Goal: Information Seeking & Learning: Learn about a topic

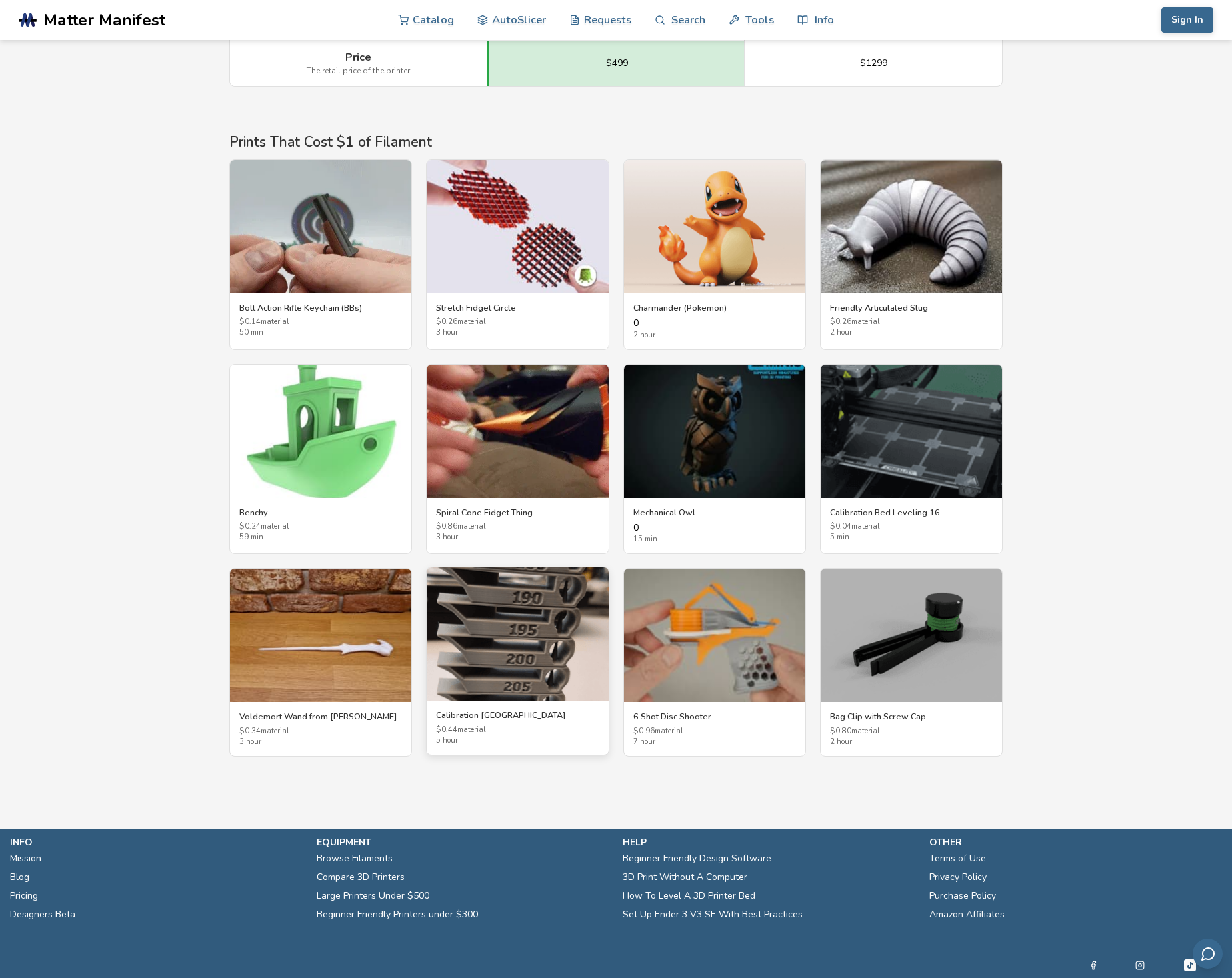
scroll to position [2159, 0]
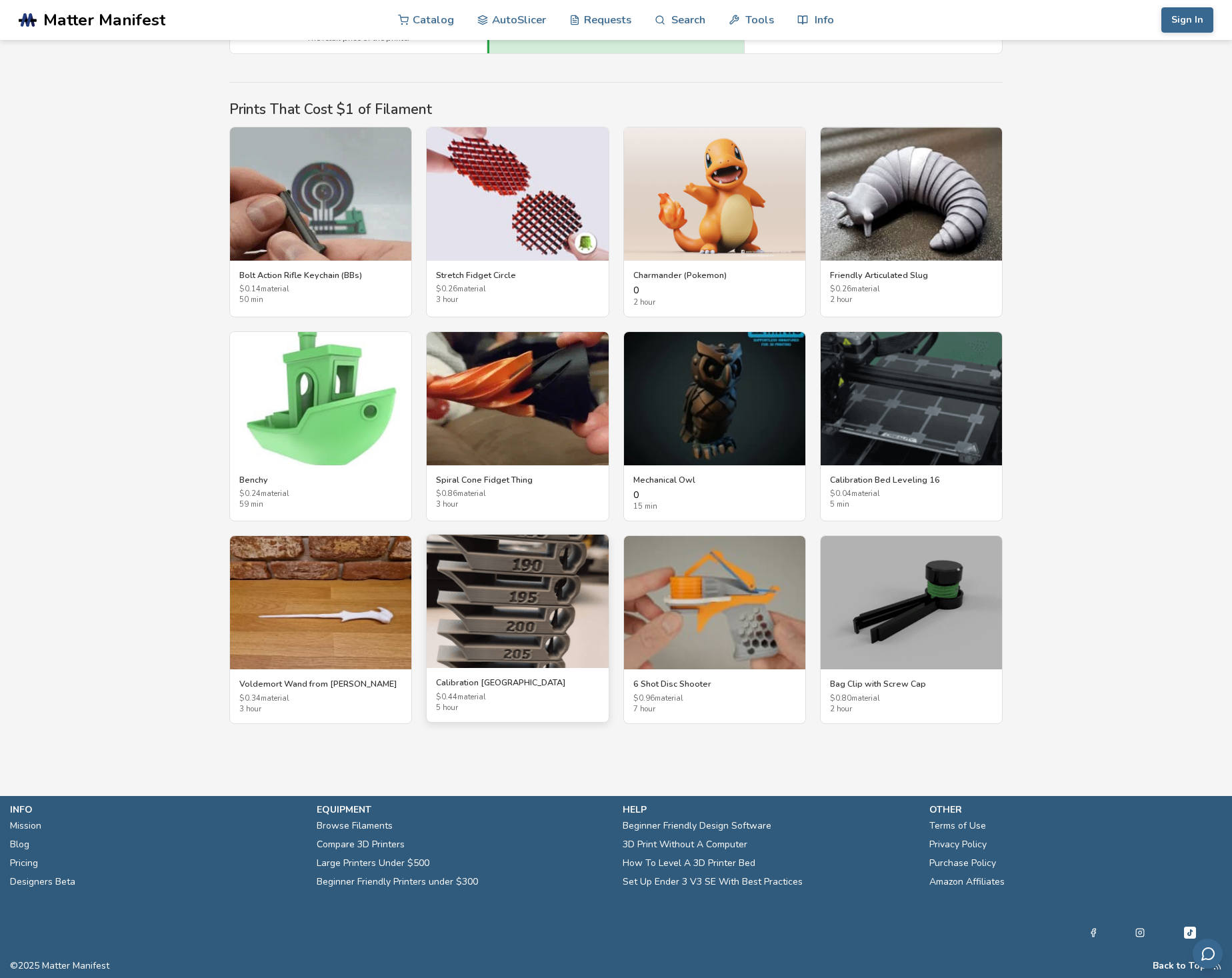
click at [511, 618] on img at bounding box center [517, 602] width 181 height 133
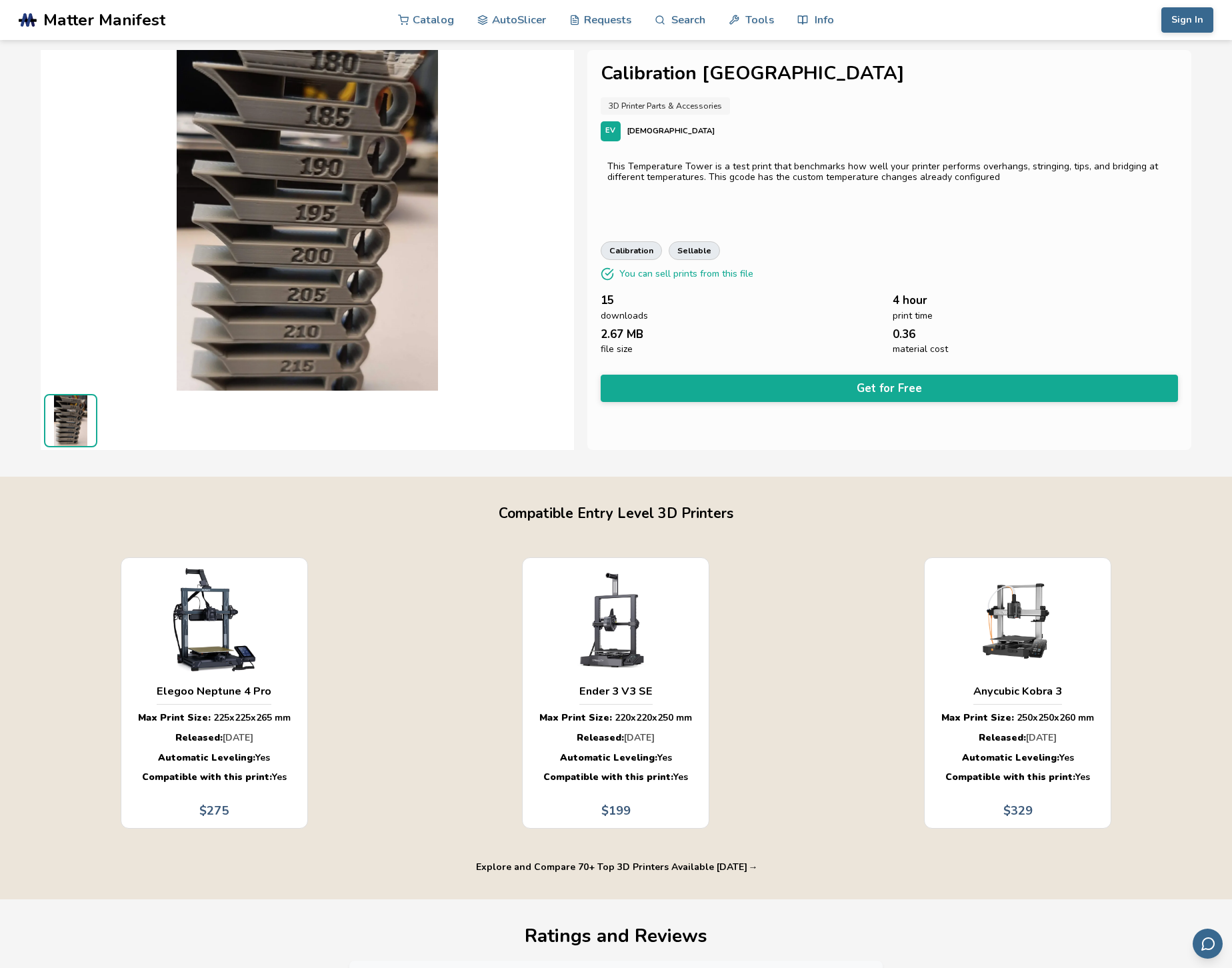
click at [267, 285] on img at bounding box center [307, 219] width 533 height 400
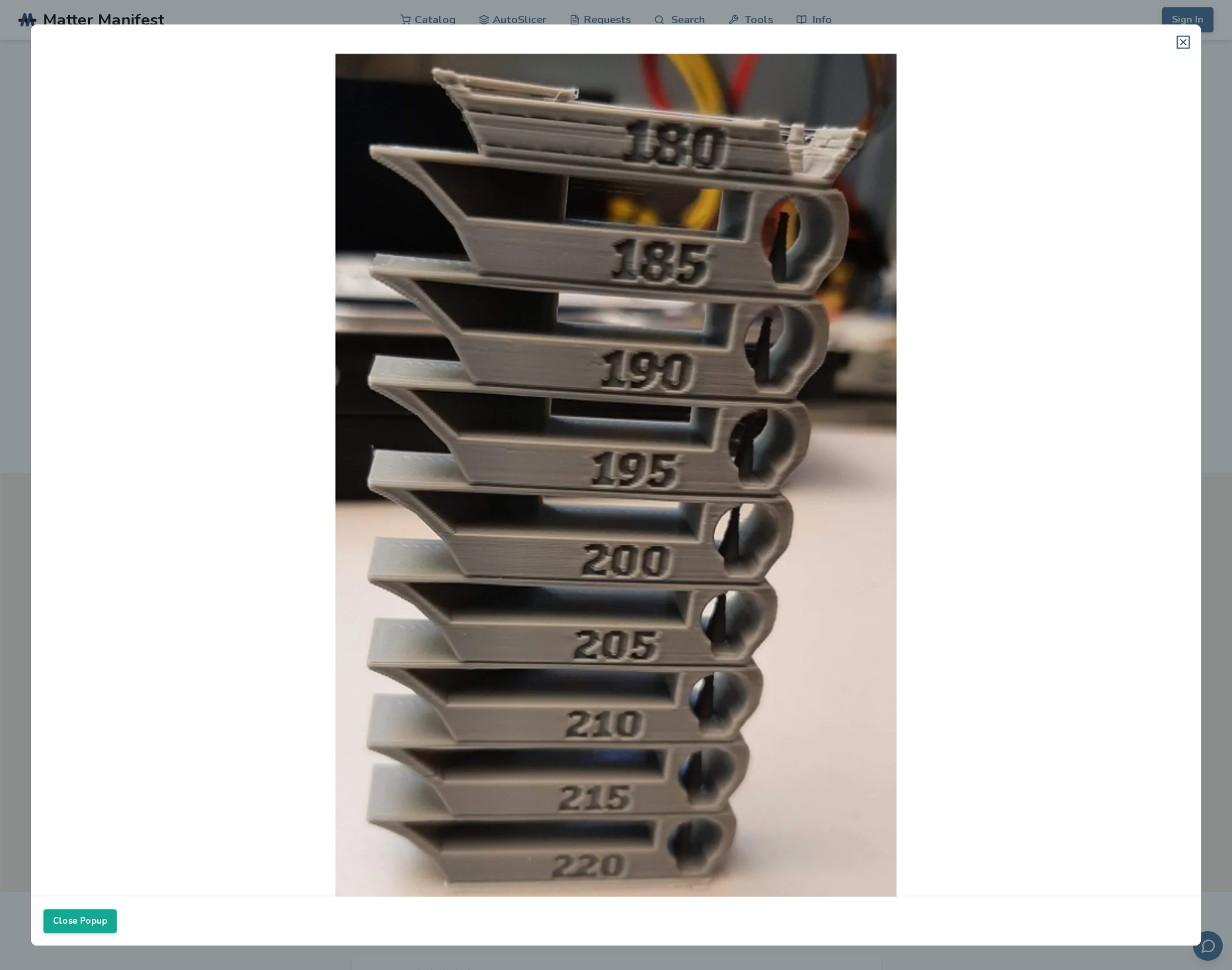
click at [1183, 45] on icon at bounding box center [1182, 42] width 11 height 11
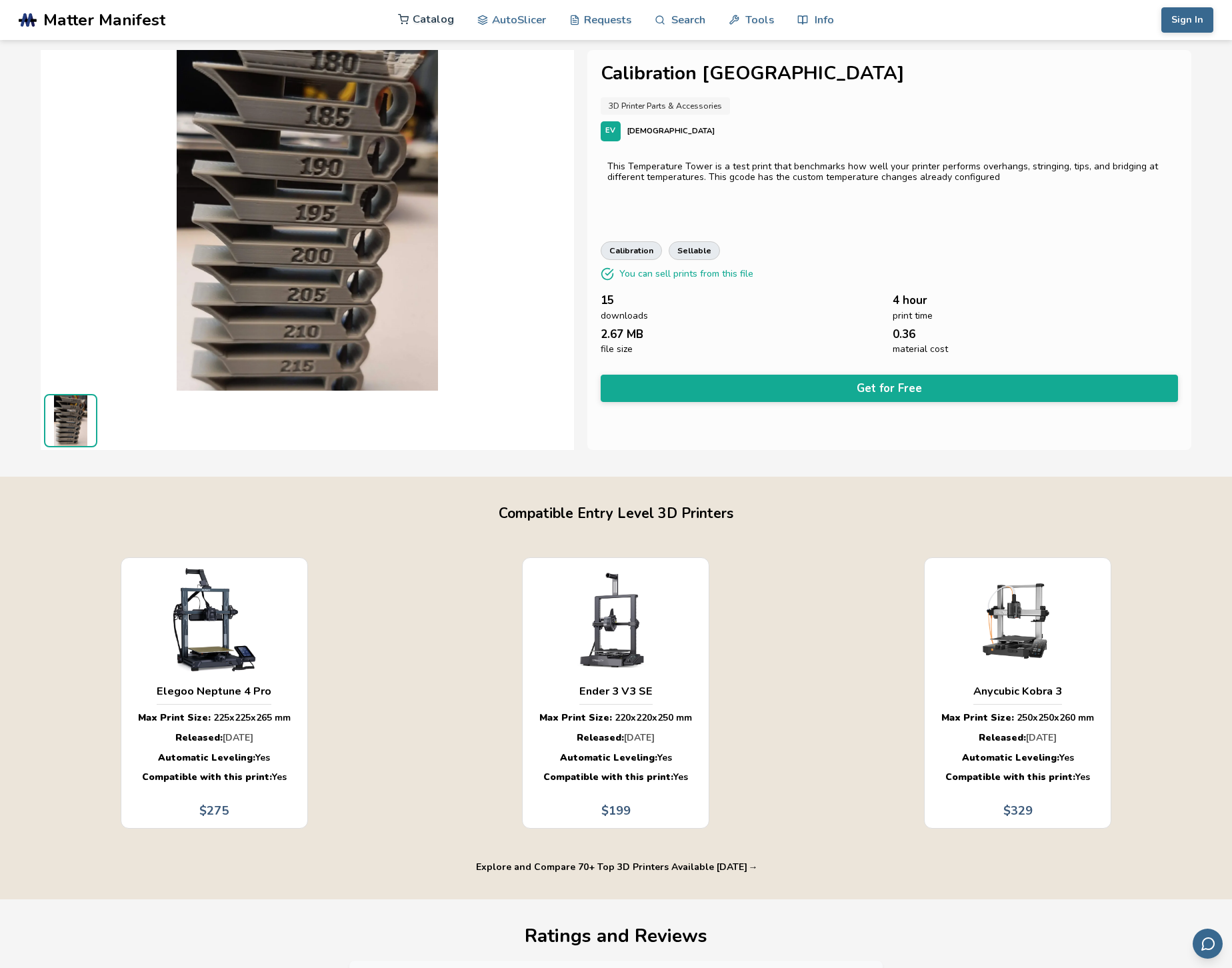
click at [437, 22] on link "Catalog" at bounding box center [426, 18] width 56 height 40
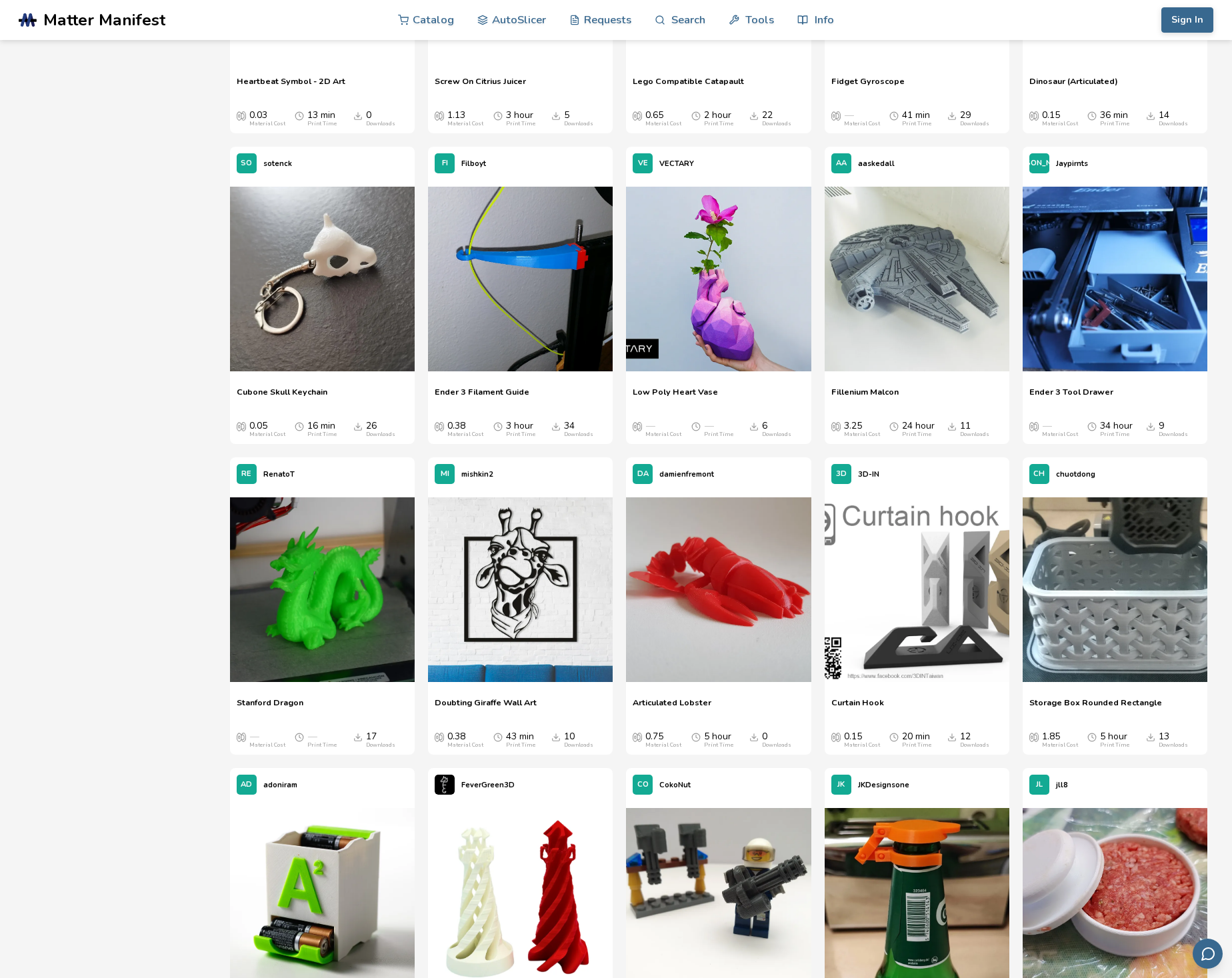
scroll to position [9393, 0]
click at [895, 301] on img at bounding box center [916, 280] width 185 height 185
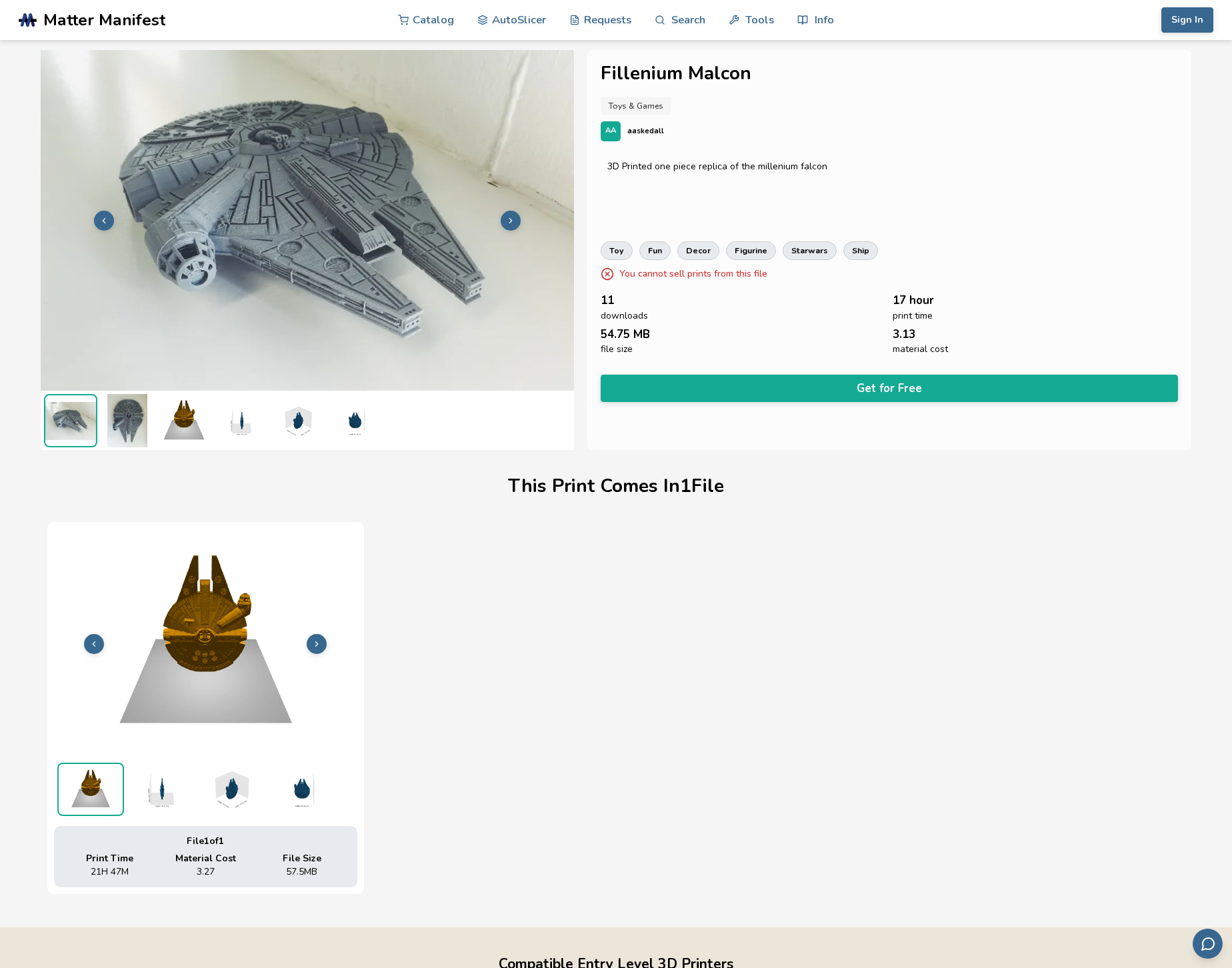
click at [134, 432] on img at bounding box center [127, 420] width 53 height 53
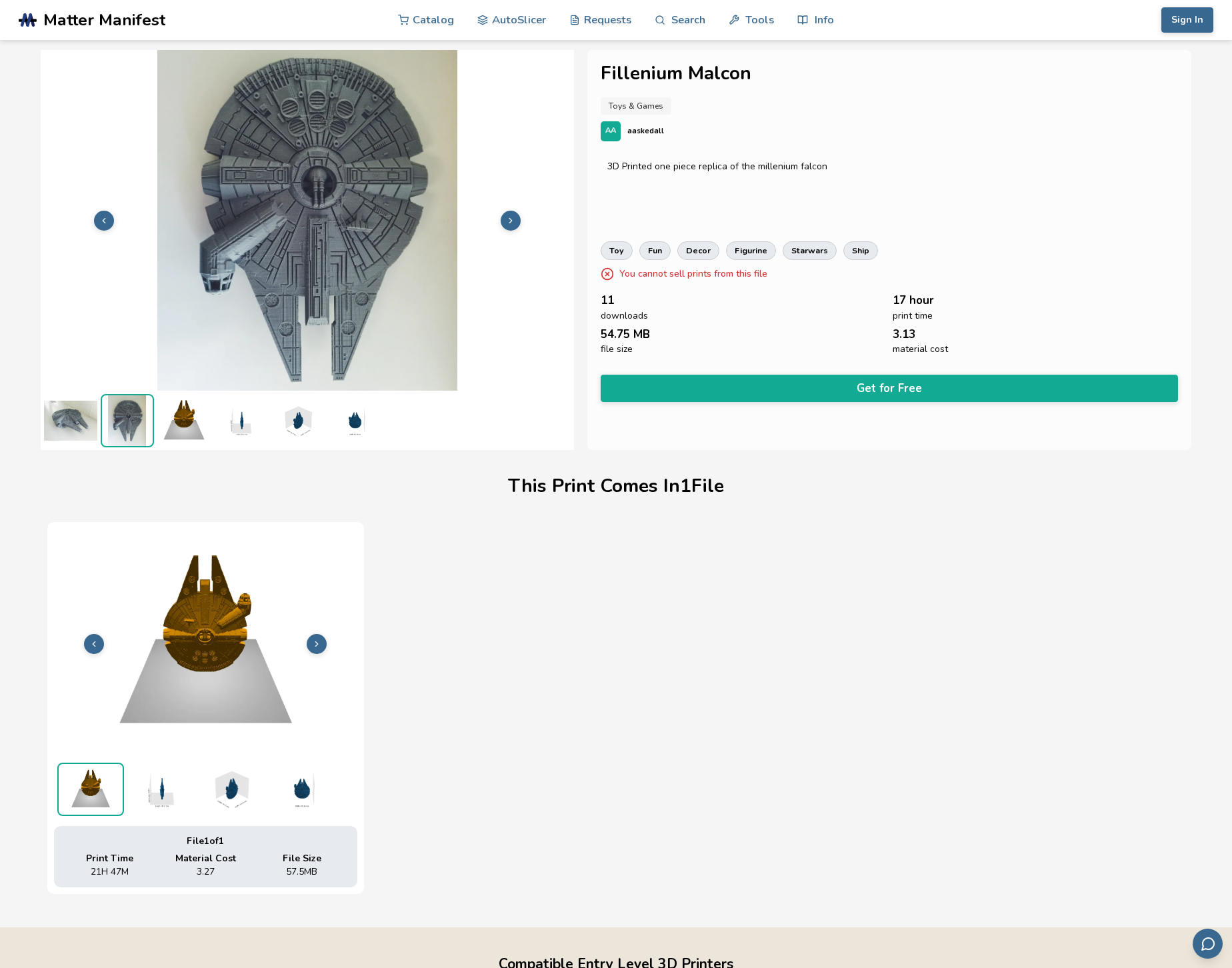
click at [192, 430] on img at bounding box center [184, 420] width 53 height 53
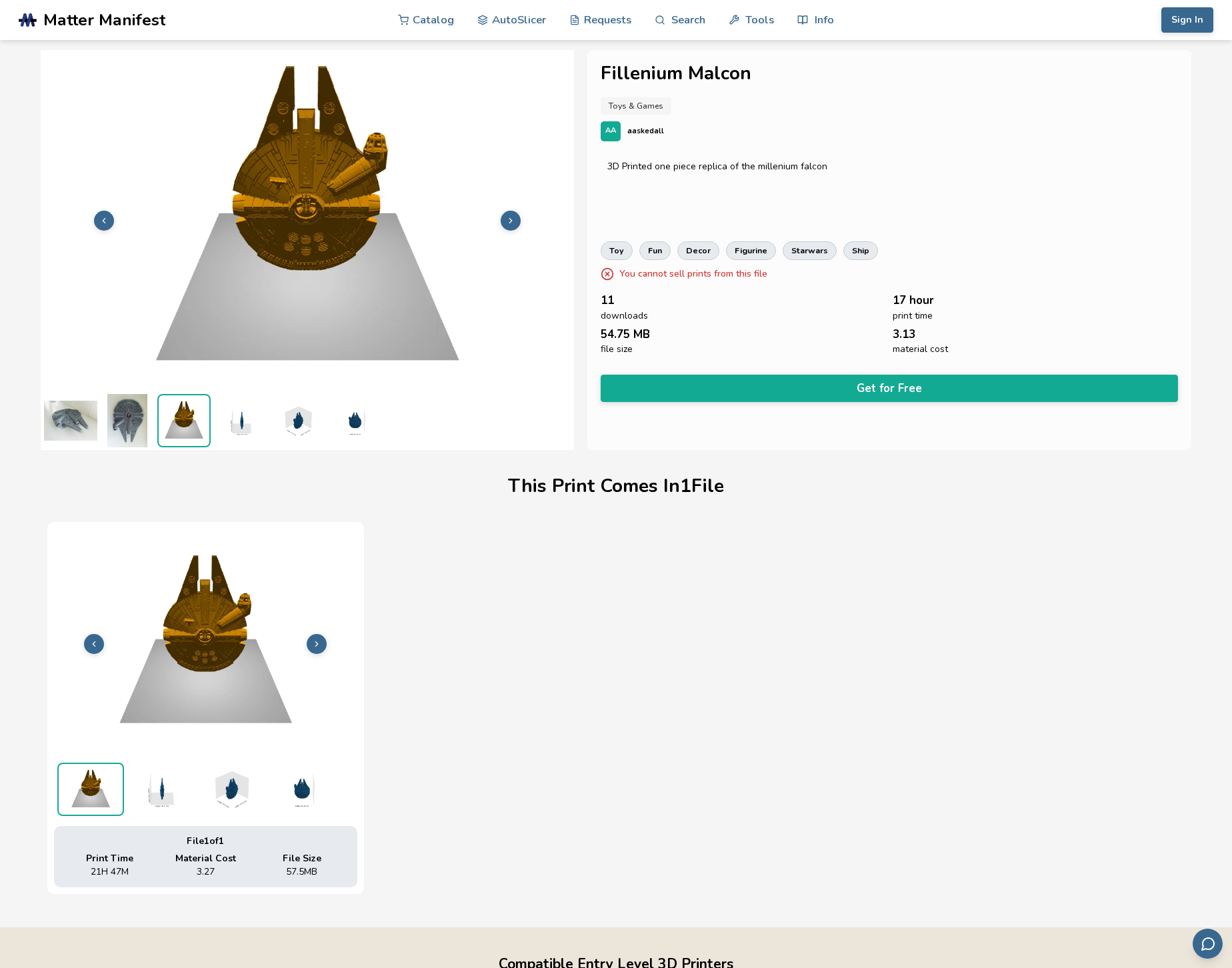
click at [244, 428] on img at bounding box center [240, 420] width 53 height 53
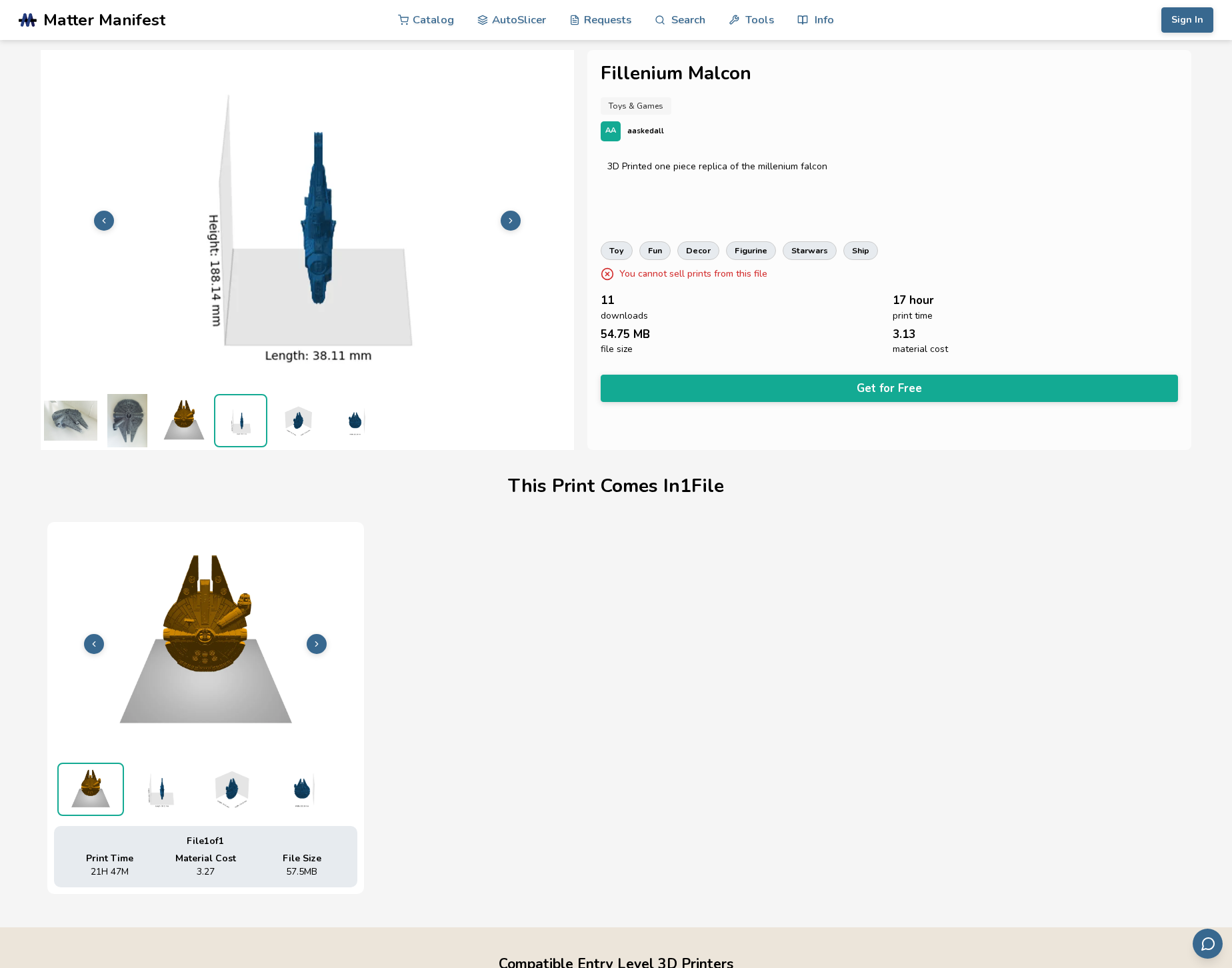
click at [308, 424] on img at bounding box center [297, 420] width 53 height 53
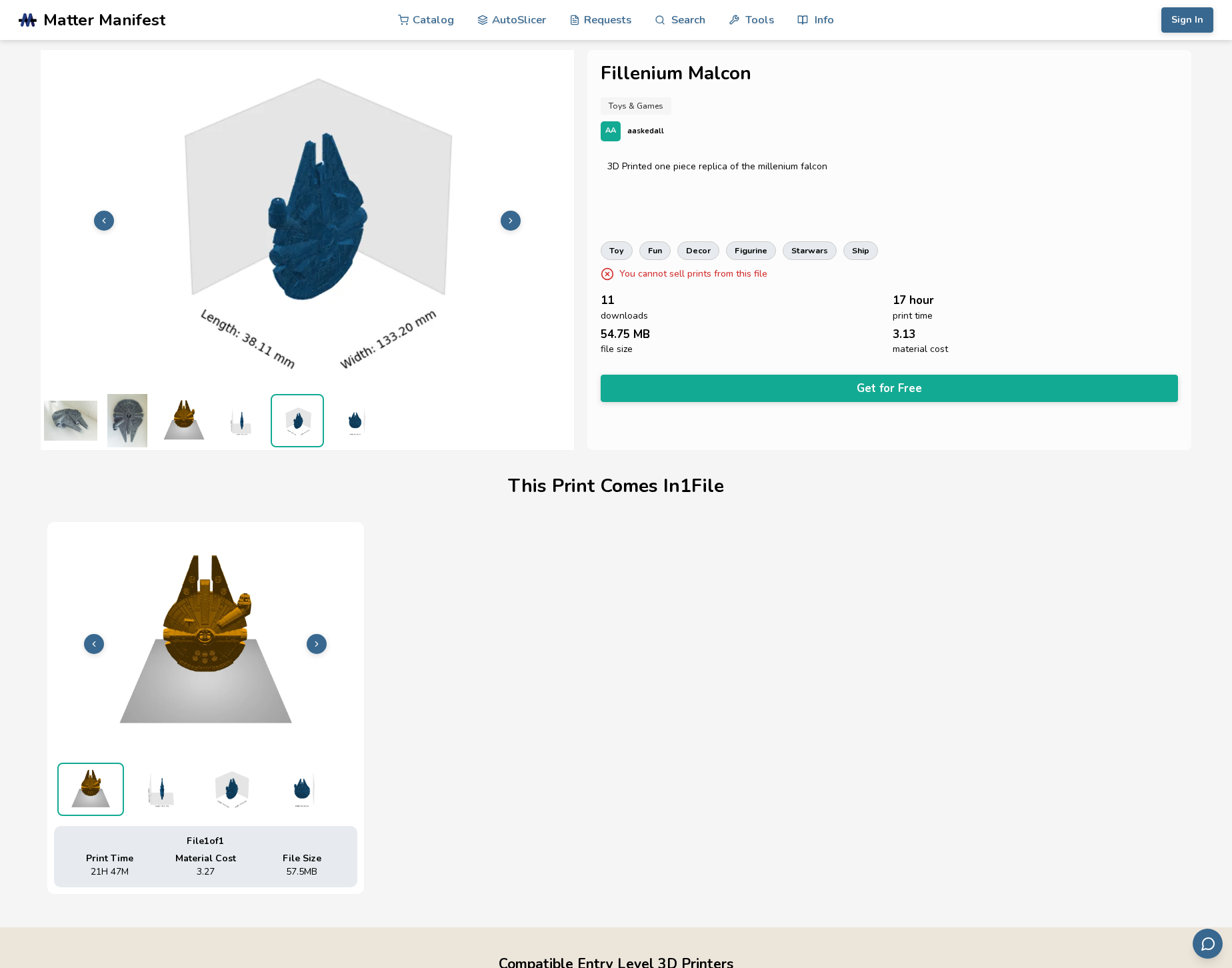
click at [353, 424] on img at bounding box center [353, 420] width 53 height 53
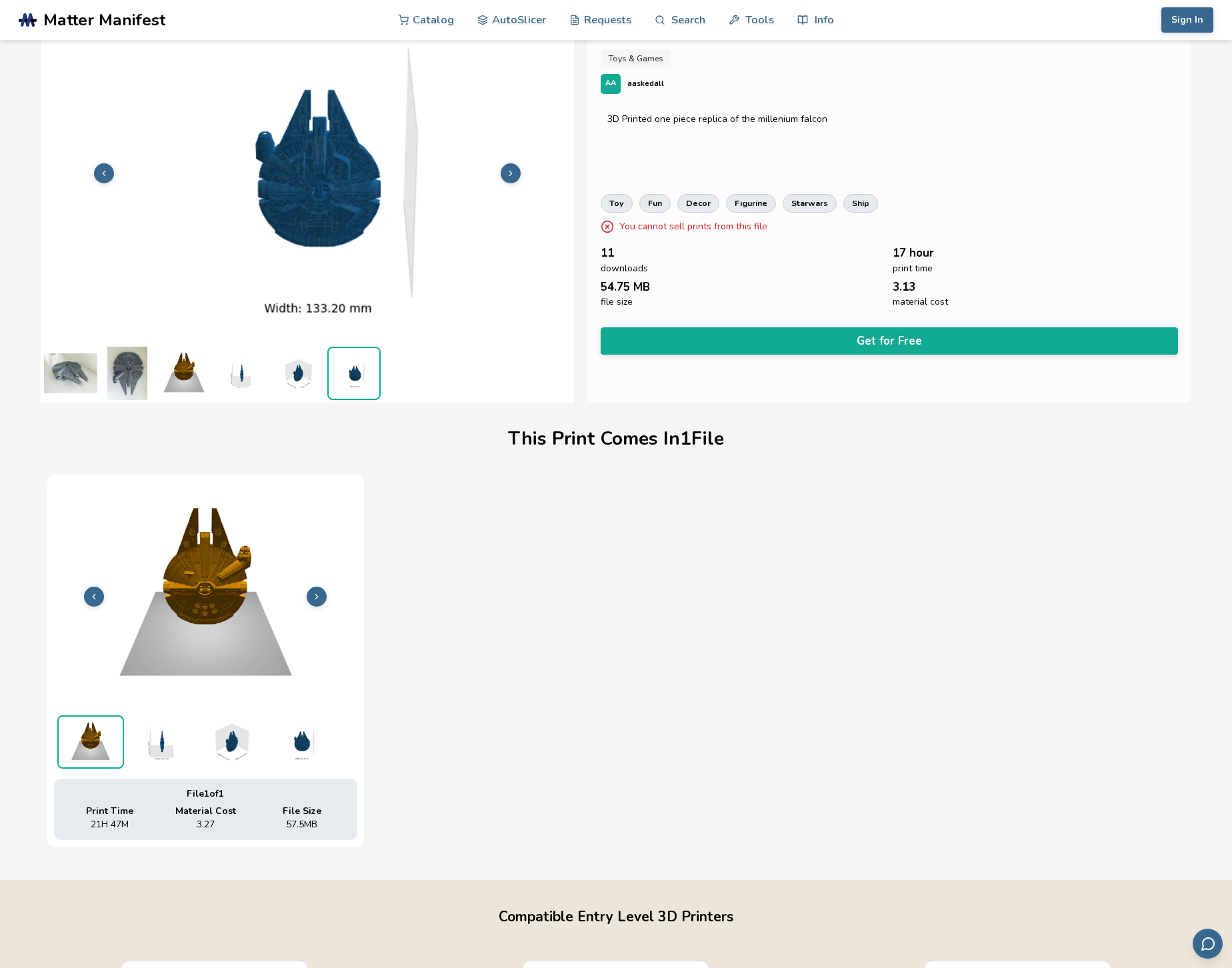
scroll to position [48, 0]
click at [316, 591] on icon at bounding box center [316, 596] width 10 height 10
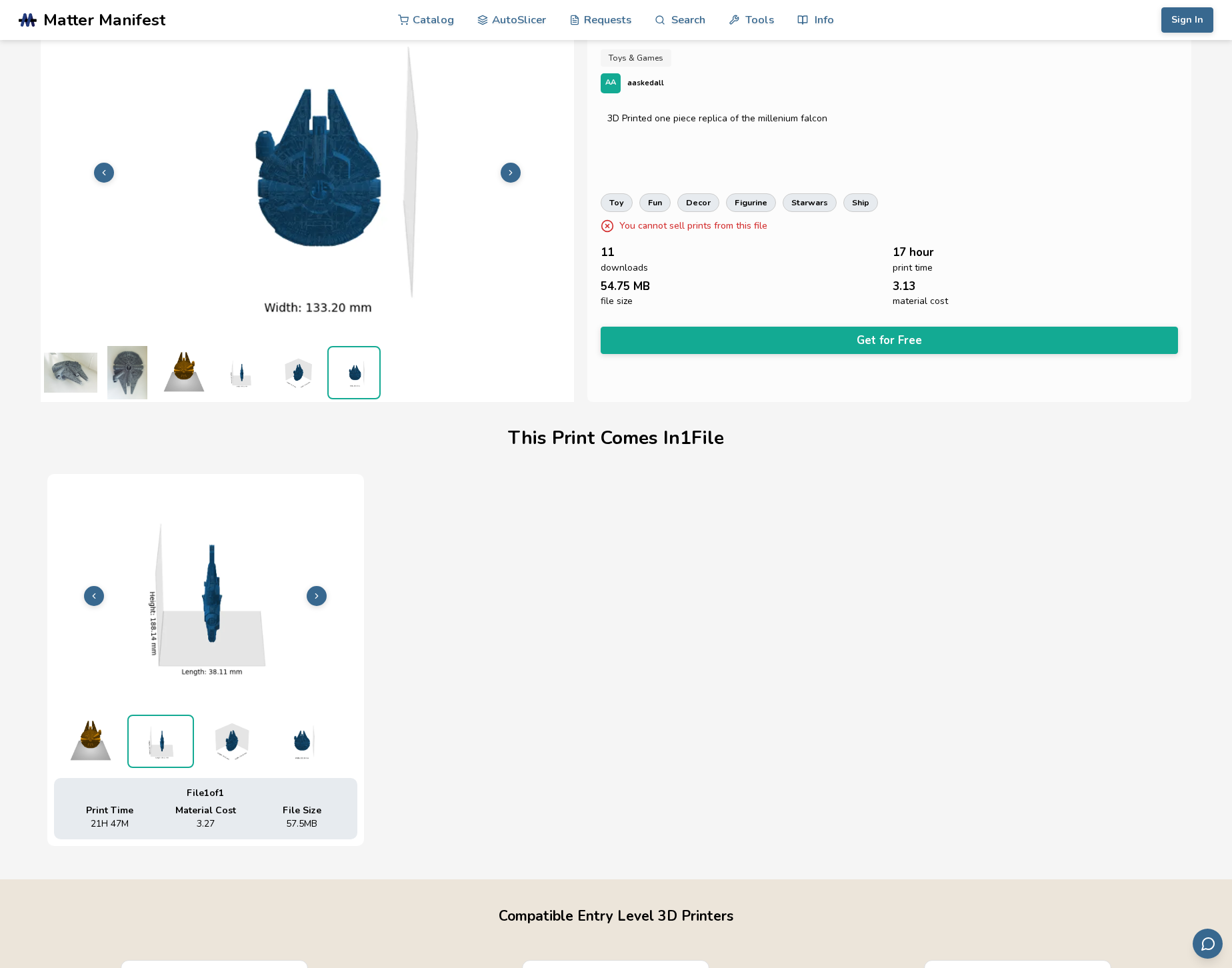
click at [318, 595] on icon at bounding box center [316, 596] width 10 height 10
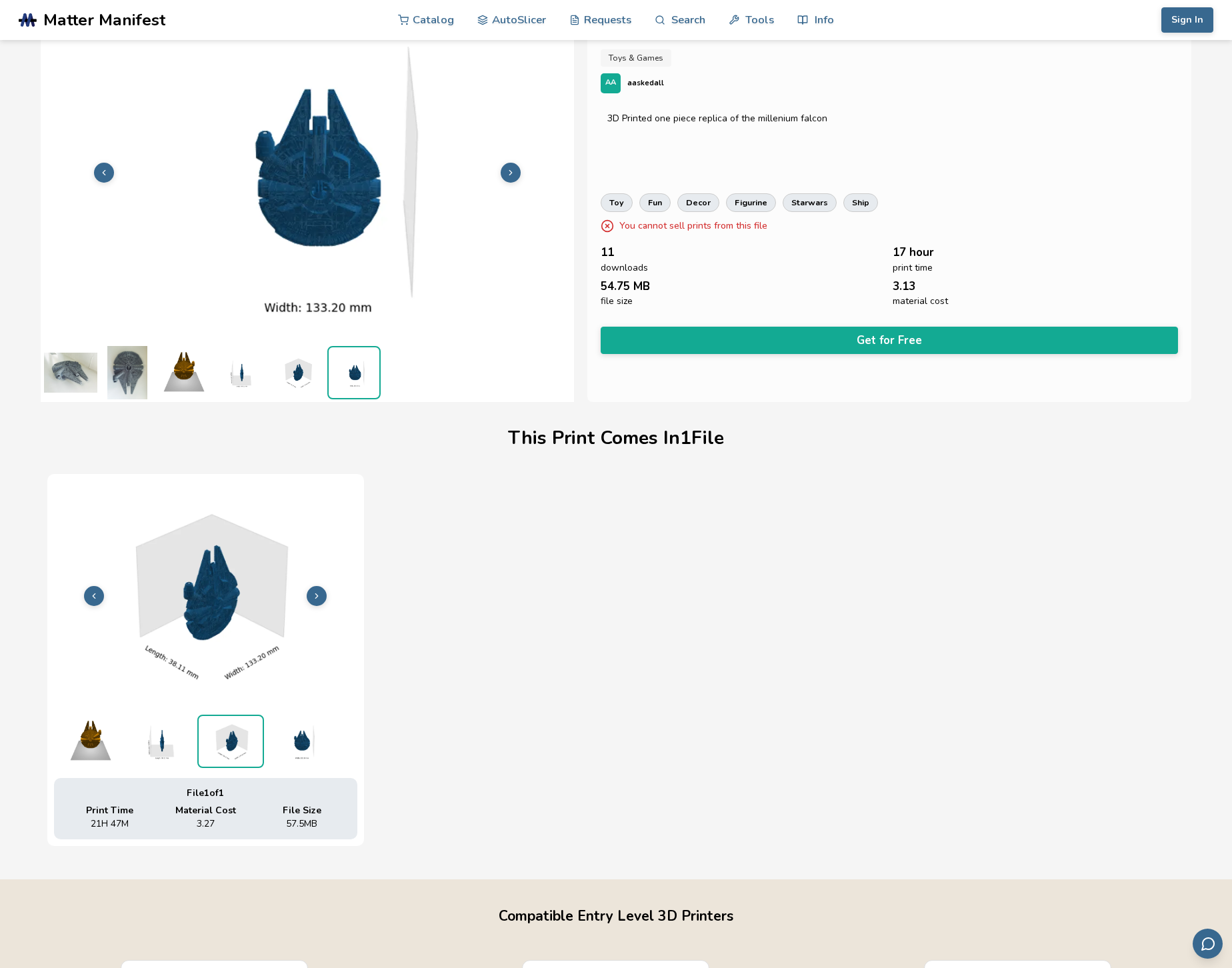
click at [319, 596] on icon at bounding box center [316, 596] width 10 height 10
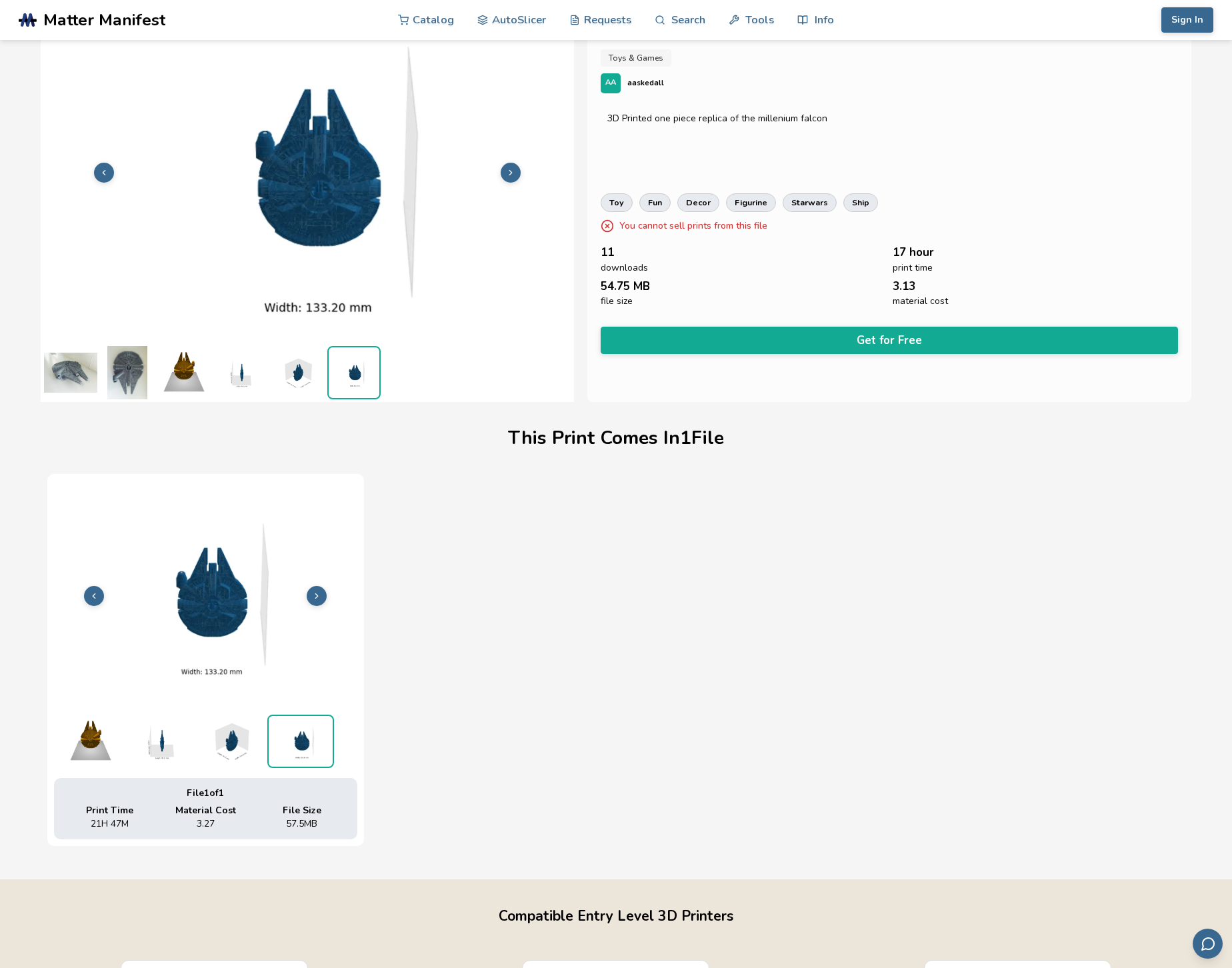
click at [319, 597] on icon at bounding box center [316, 596] width 10 height 10
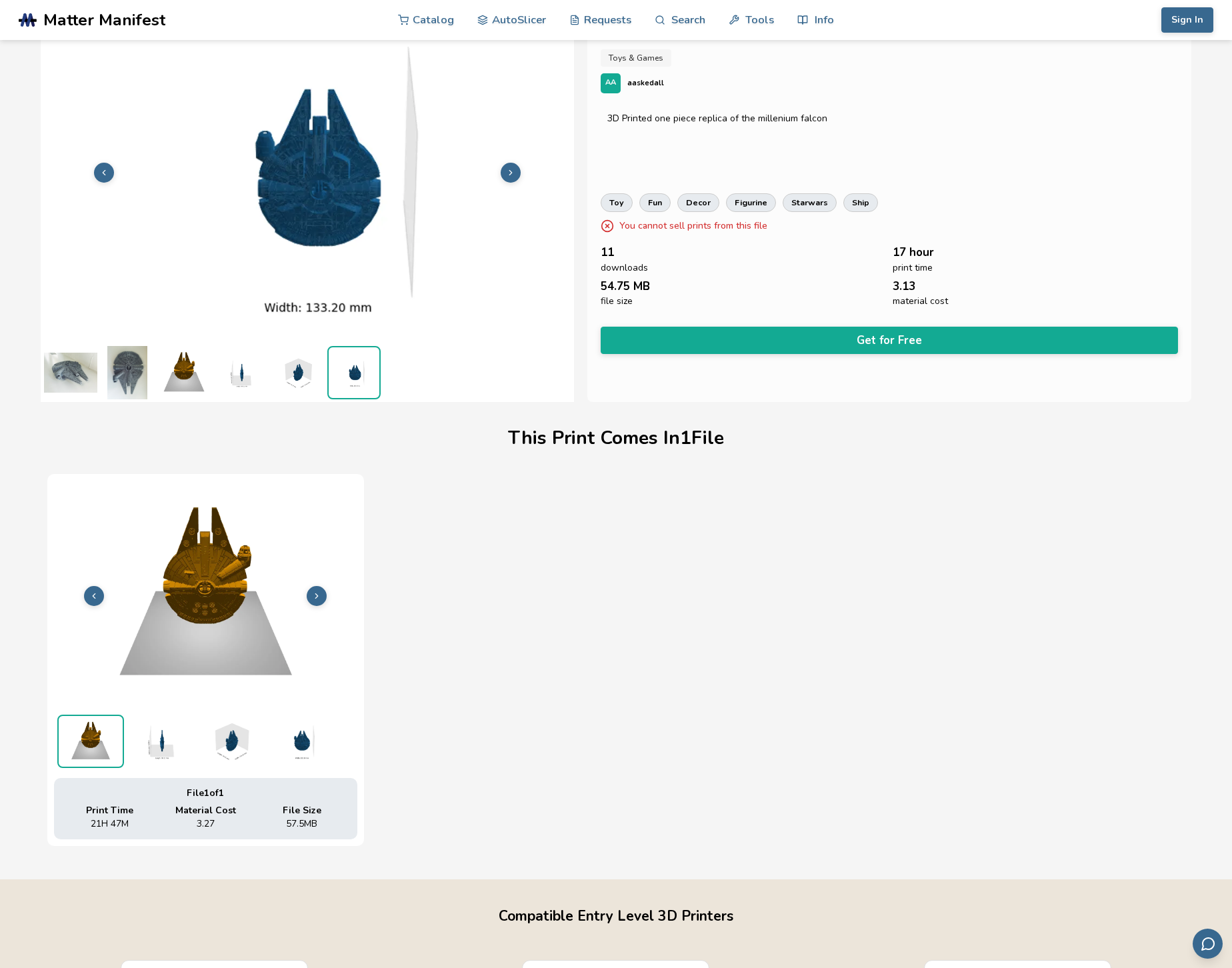
click at [319, 599] on icon at bounding box center [316, 596] width 10 height 10
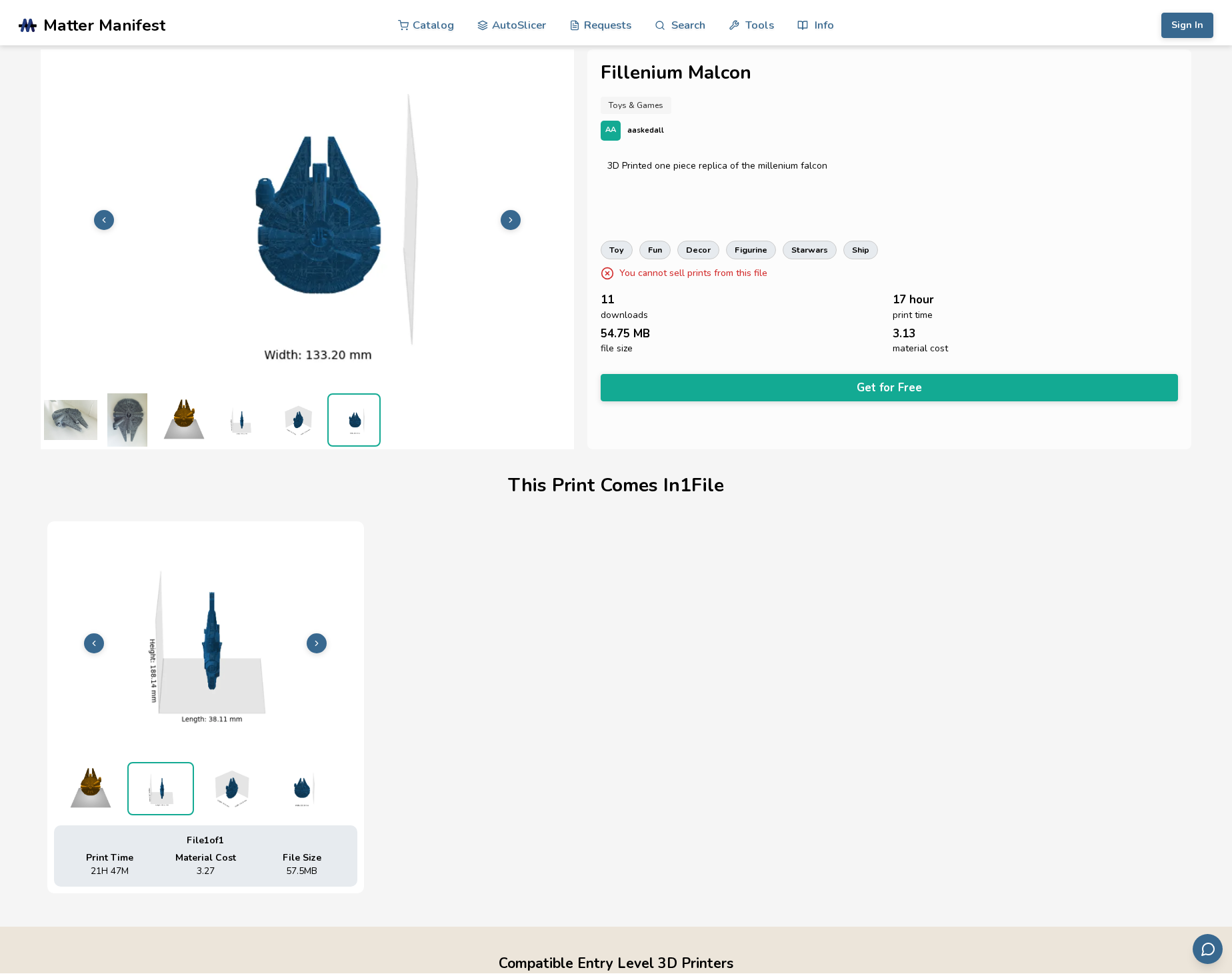
scroll to position [0, 0]
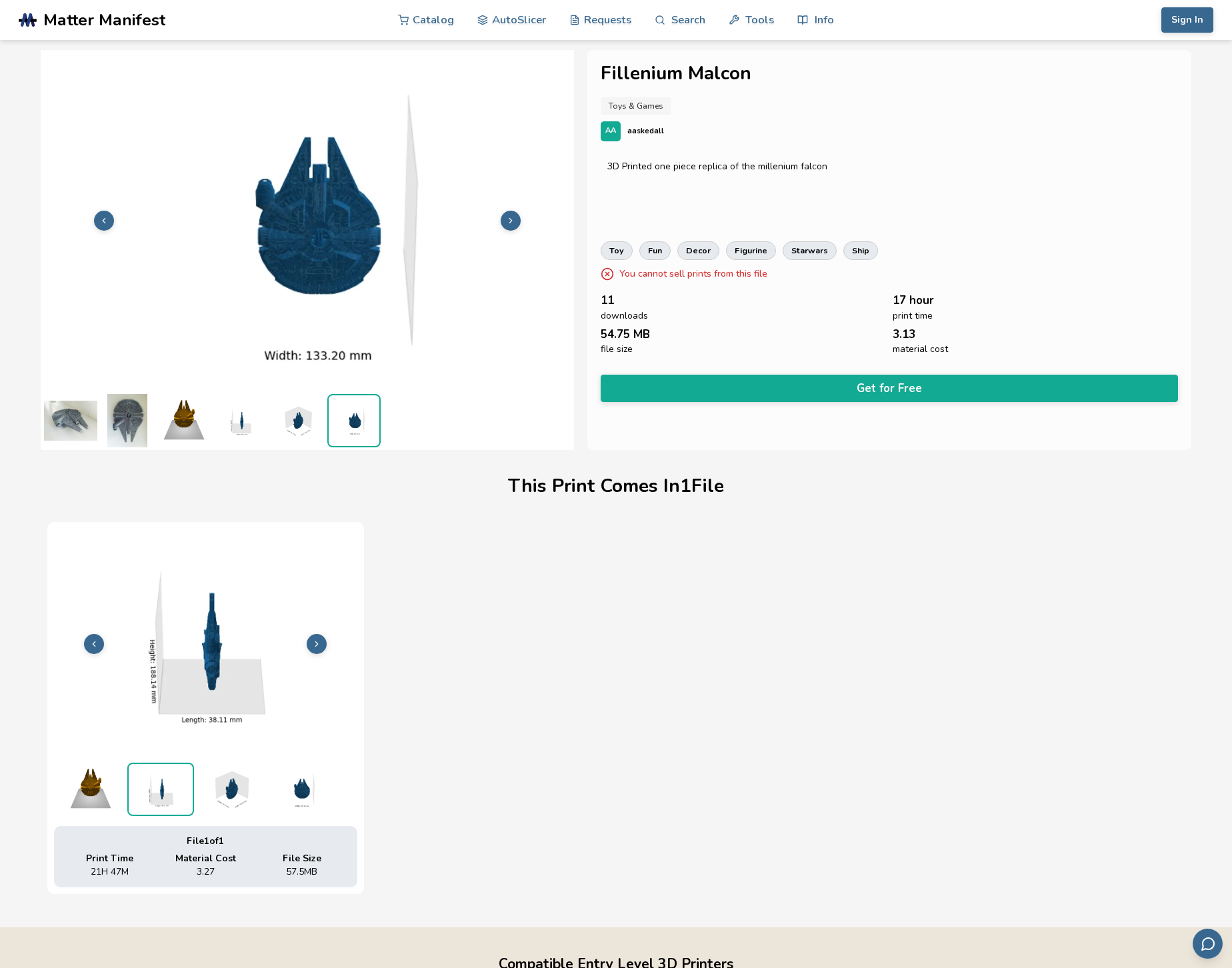
click at [25, 20] on rect at bounding box center [27, 19] width 18 height 3
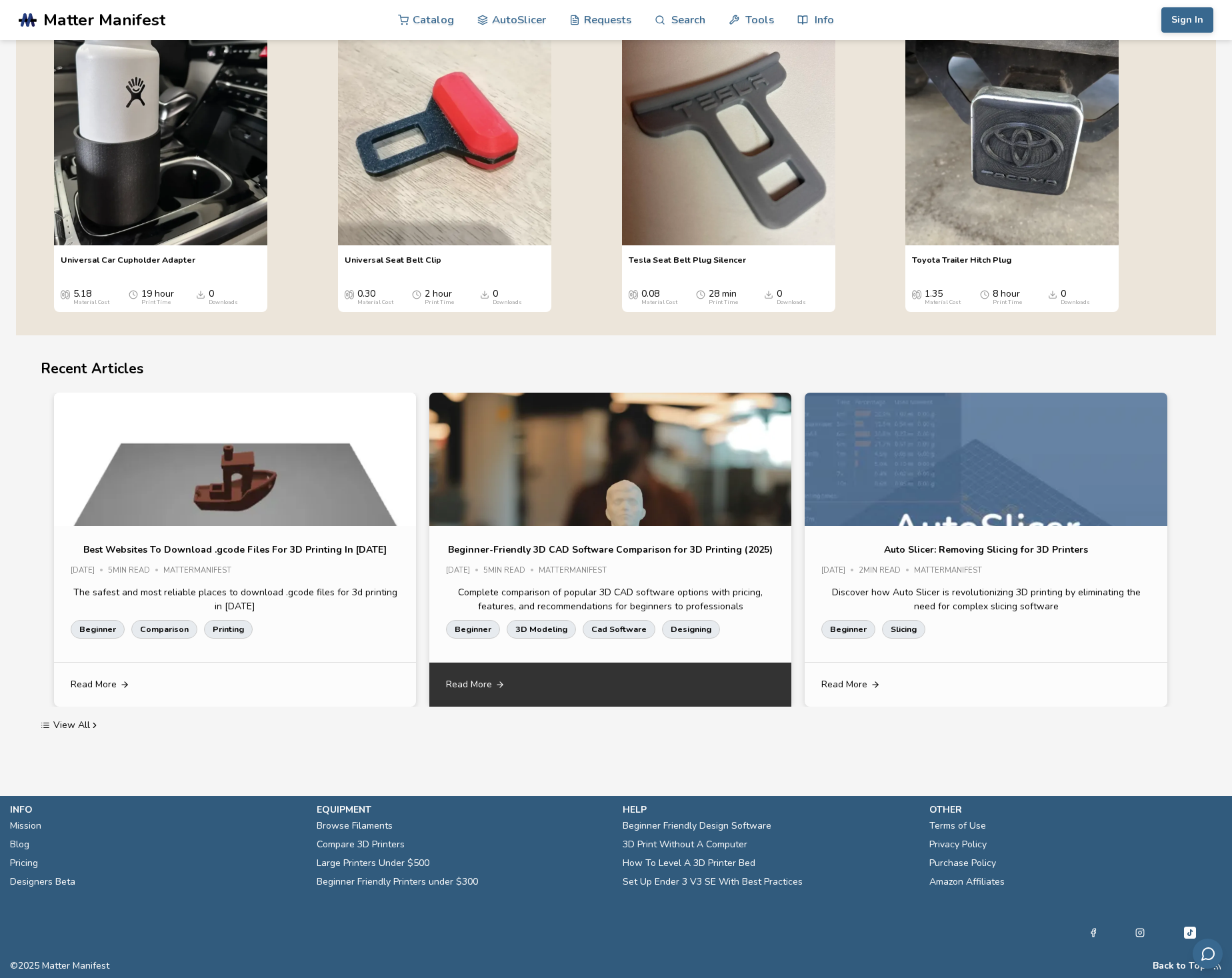
scroll to position [2659, 0]
click at [495, 685] on link "Read More" at bounding box center [611, 684] width 362 height 44
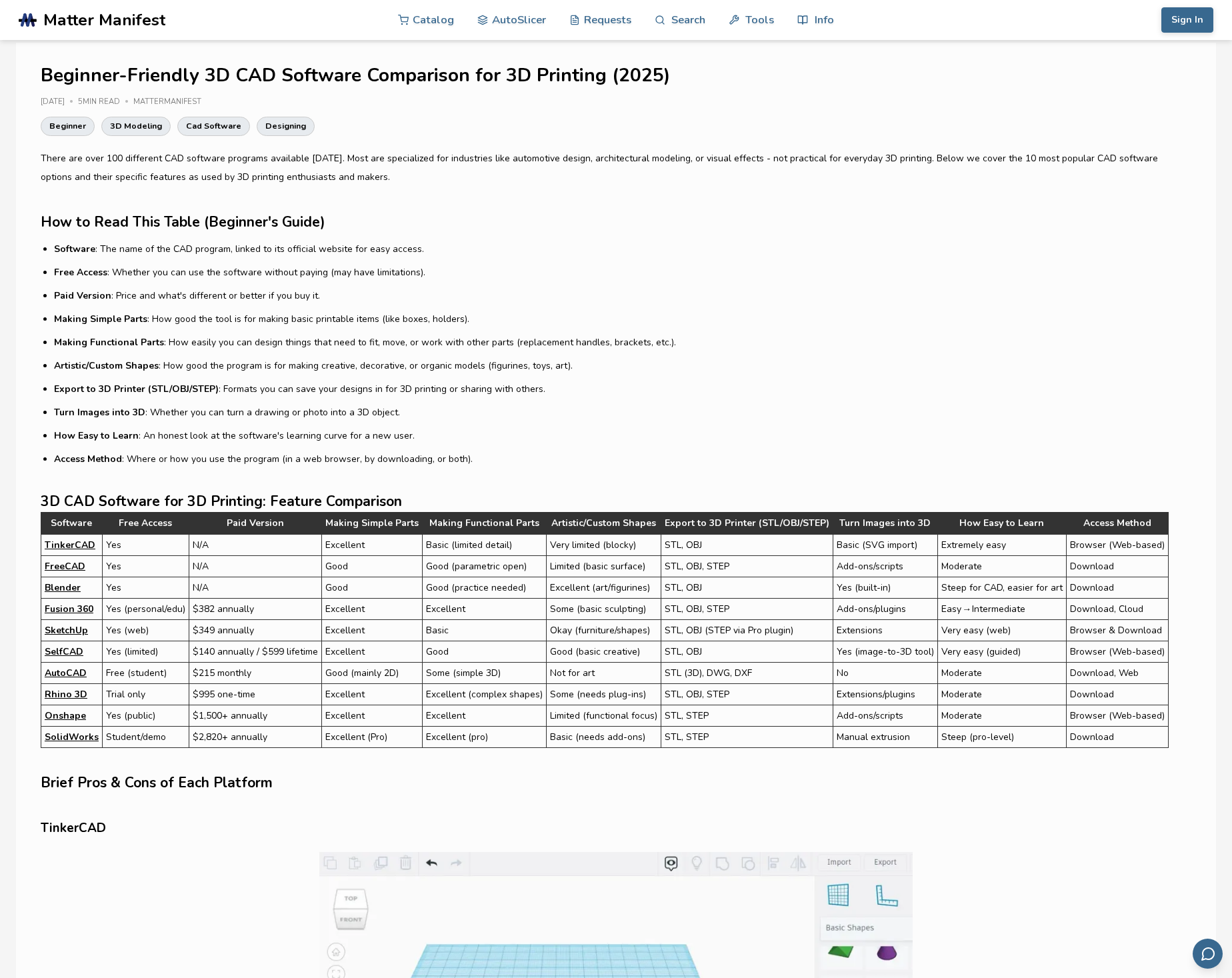
scroll to position [265, 0]
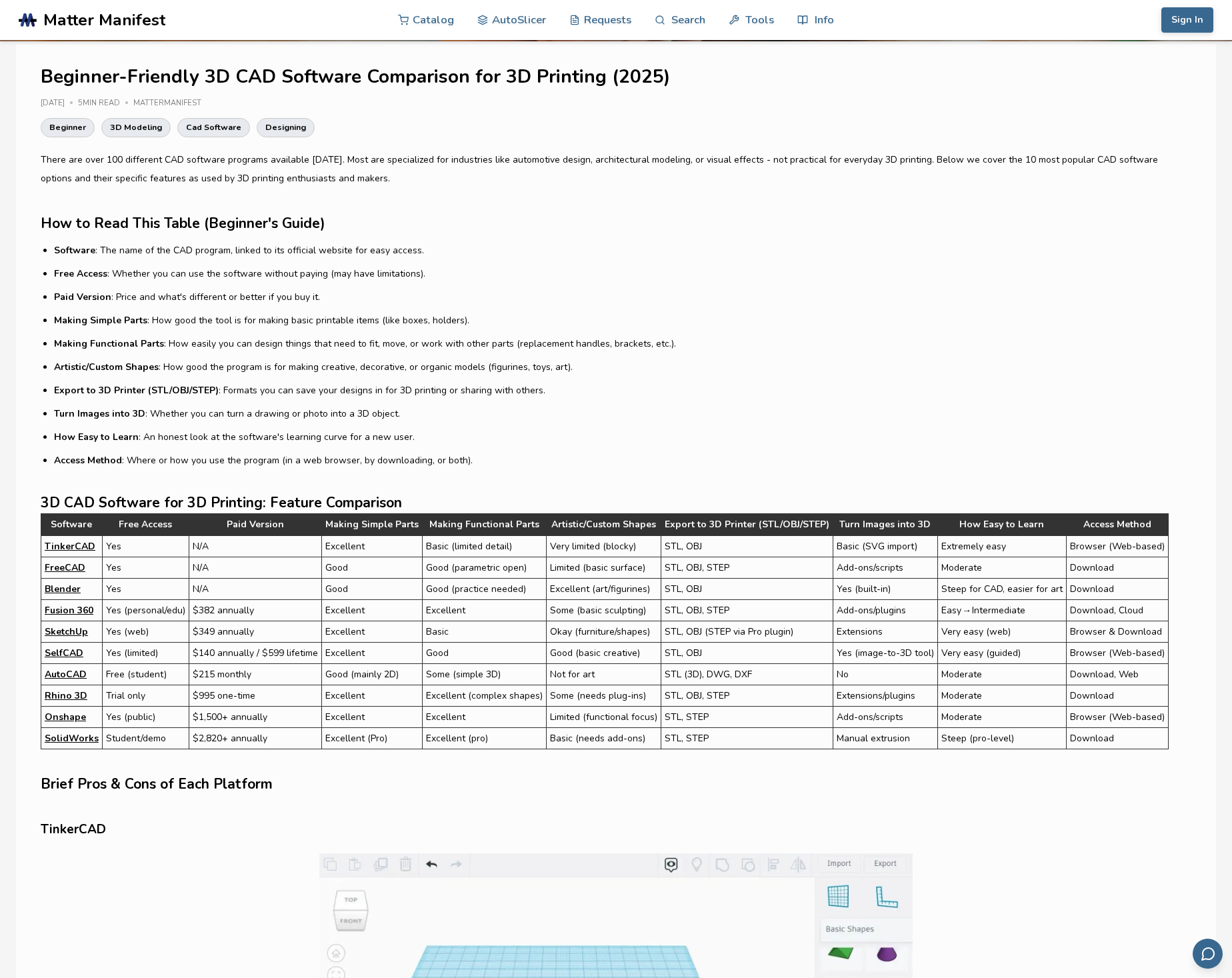
click at [55, 654] on link "SelfCAD" at bounding box center [64, 653] width 39 height 14
